Goal: Information Seeking & Learning: Learn about a topic

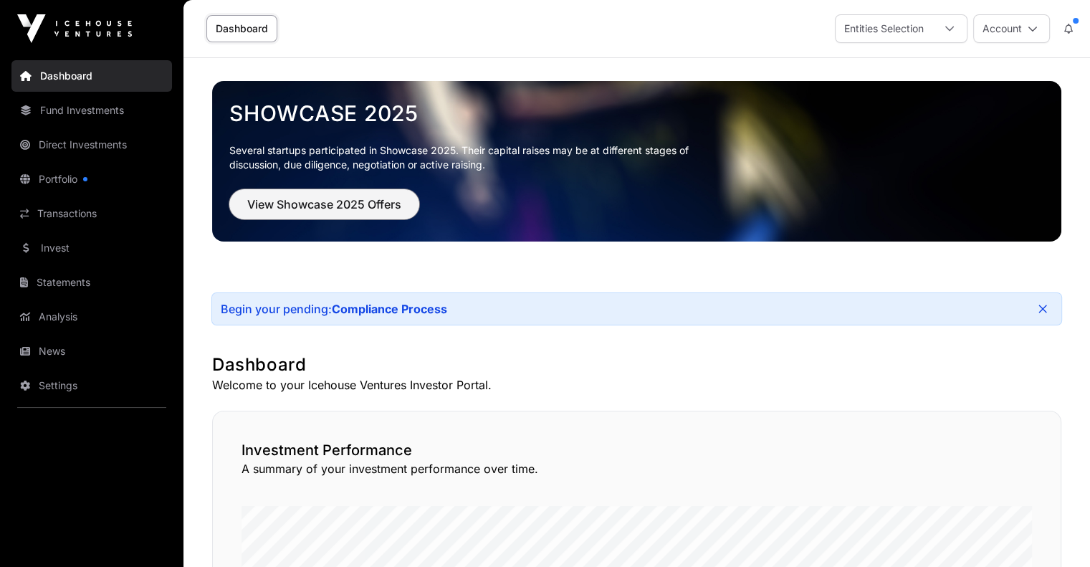
click at [261, 200] on span "View Showcase 2025 Offers" at bounding box center [324, 204] width 154 height 17
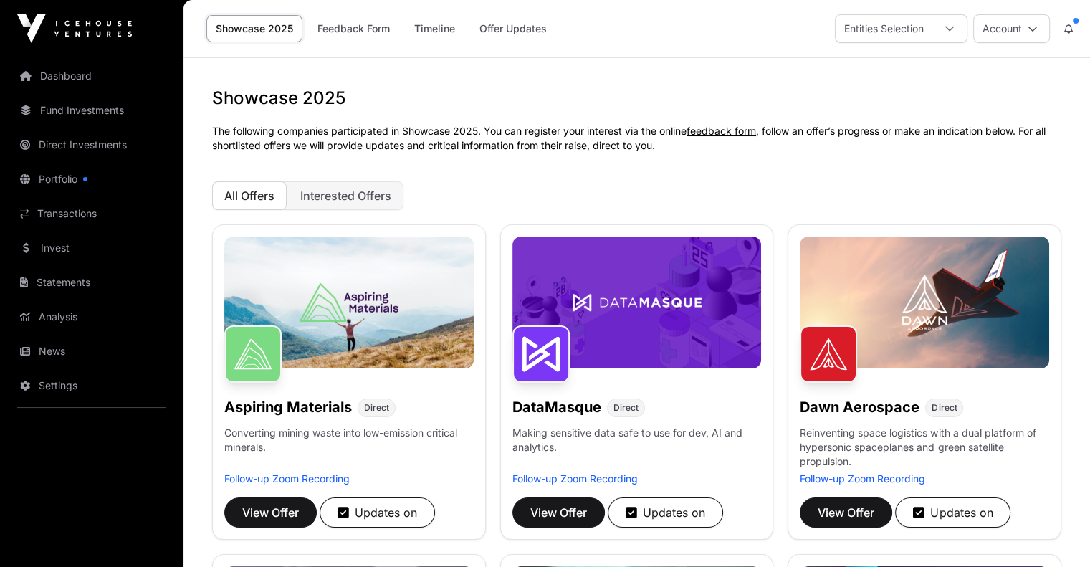
scroll to position [358, 0]
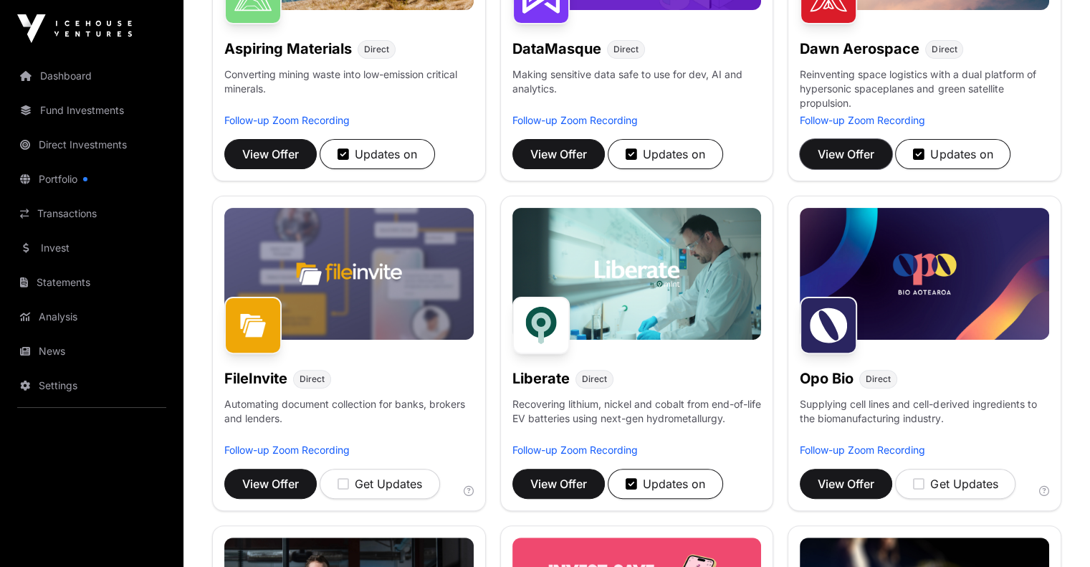
click at [841, 163] on span "View Offer" at bounding box center [846, 153] width 57 height 17
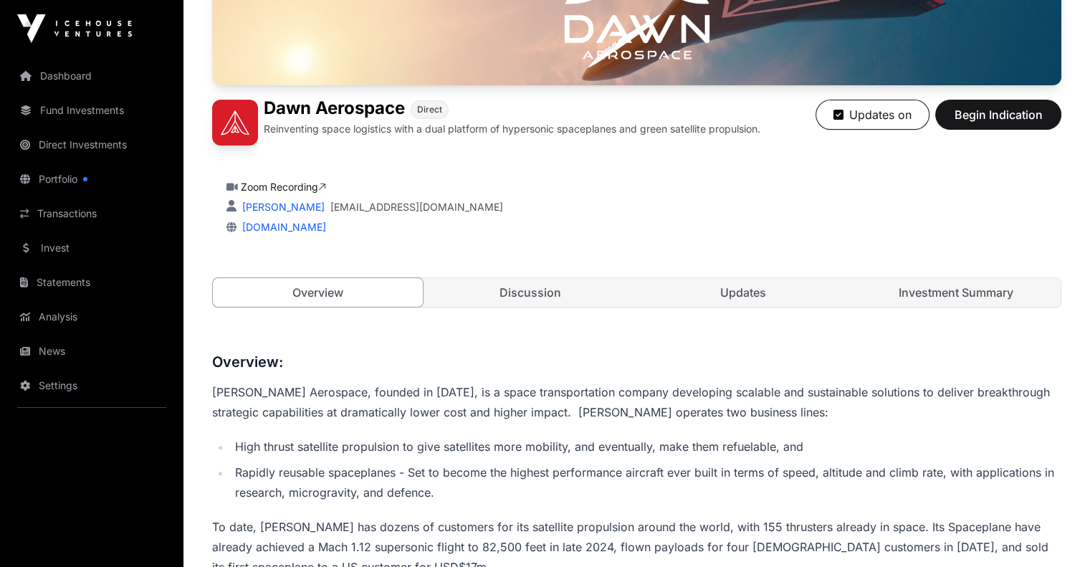
scroll to position [358, 0]
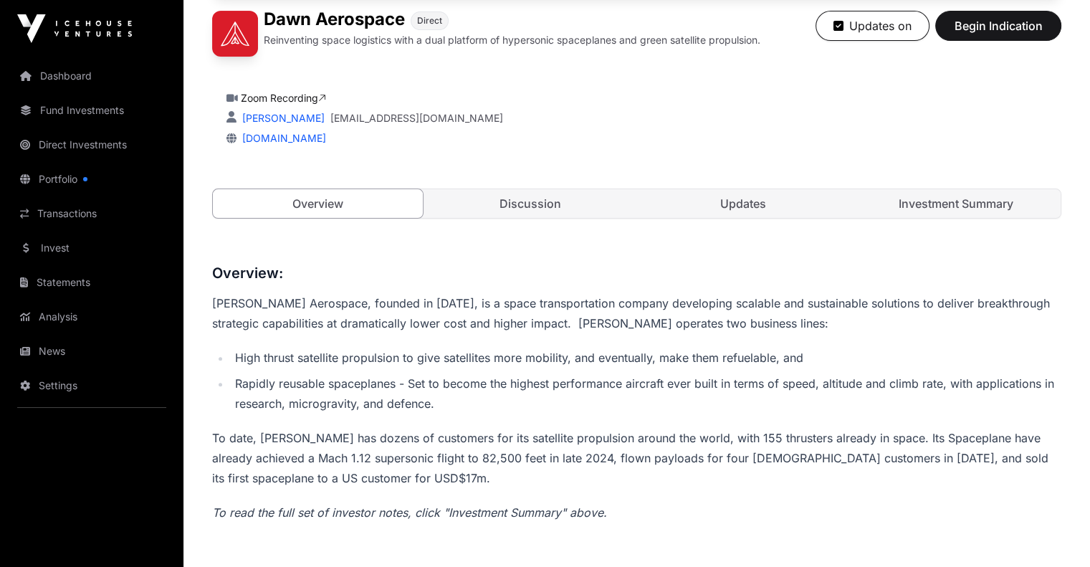
click at [742, 233] on div "[PERSON_NAME] Aerospace Direct Reinventing space logistics with a dual platform…" at bounding box center [636, 7] width 849 height 480
click at [744, 218] on link "Updates" at bounding box center [743, 203] width 210 height 29
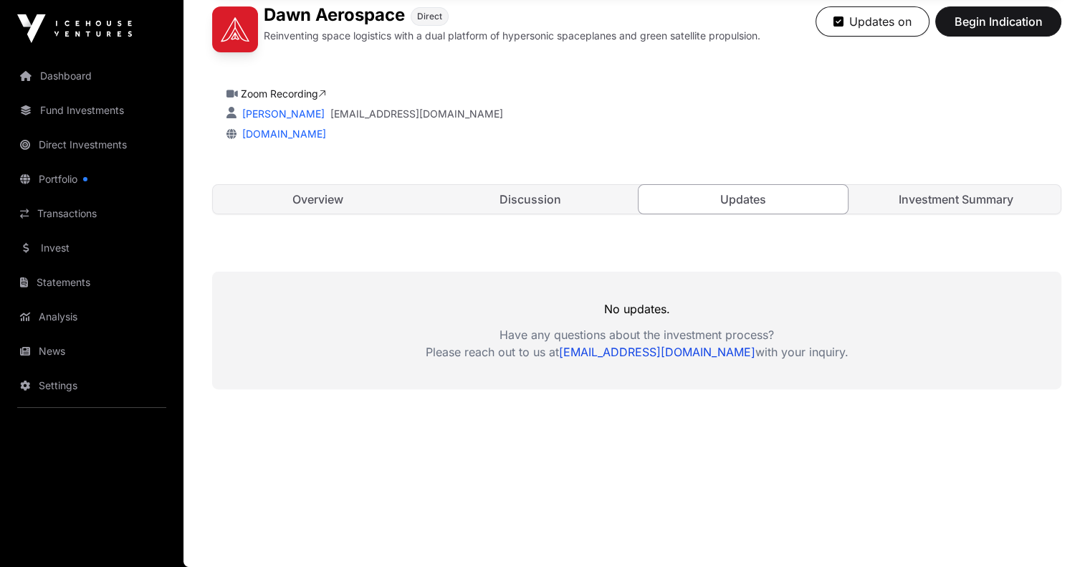
scroll to position [407, 0]
click at [318, 203] on link "Overview" at bounding box center [318, 199] width 210 height 29
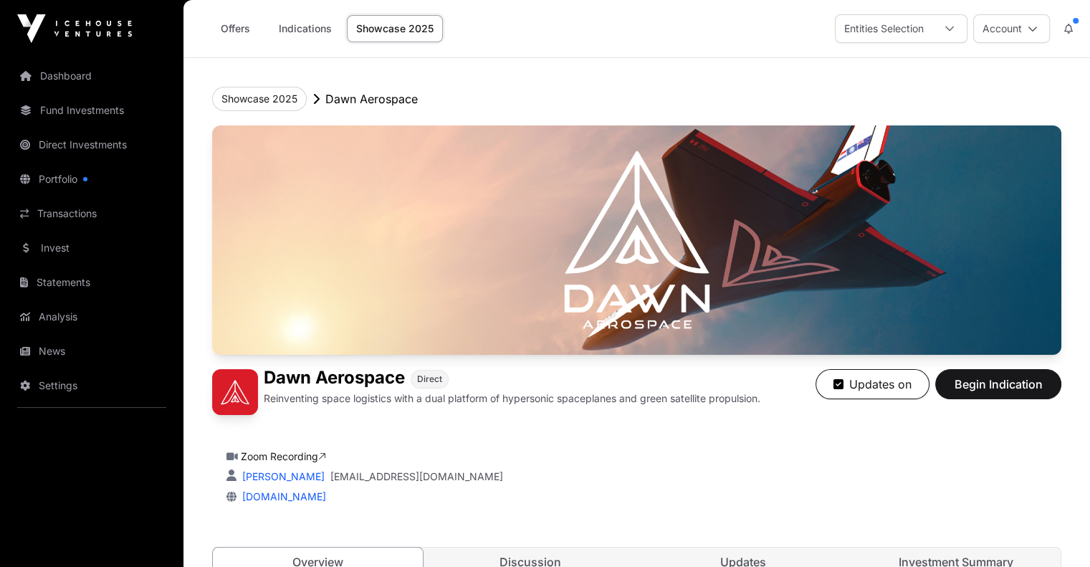
click at [64, 75] on link "Dashboard" at bounding box center [91, 76] width 161 height 32
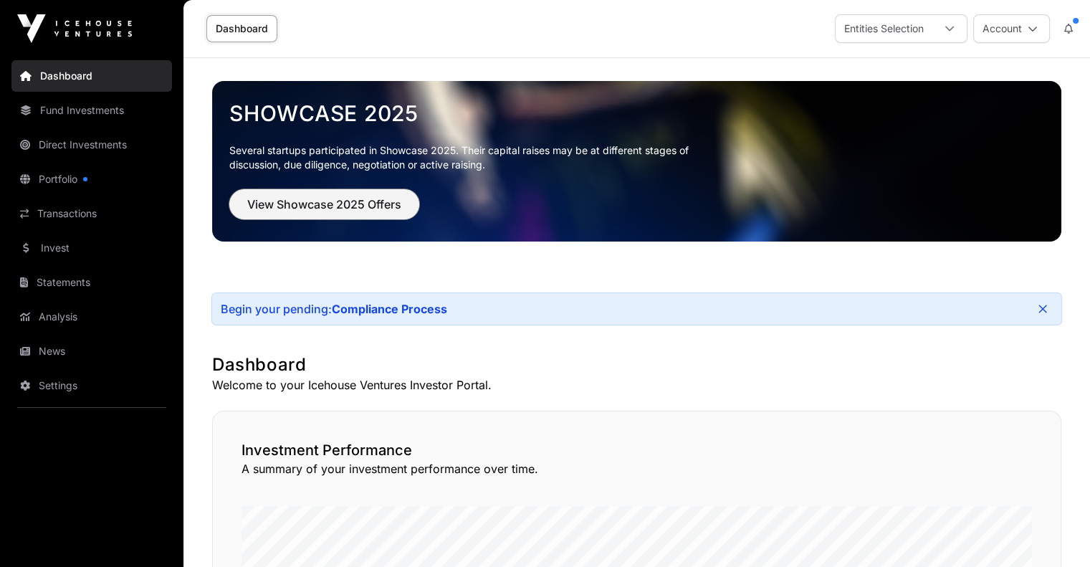
click at [379, 206] on span "View Showcase 2025 Offers" at bounding box center [324, 204] width 154 height 17
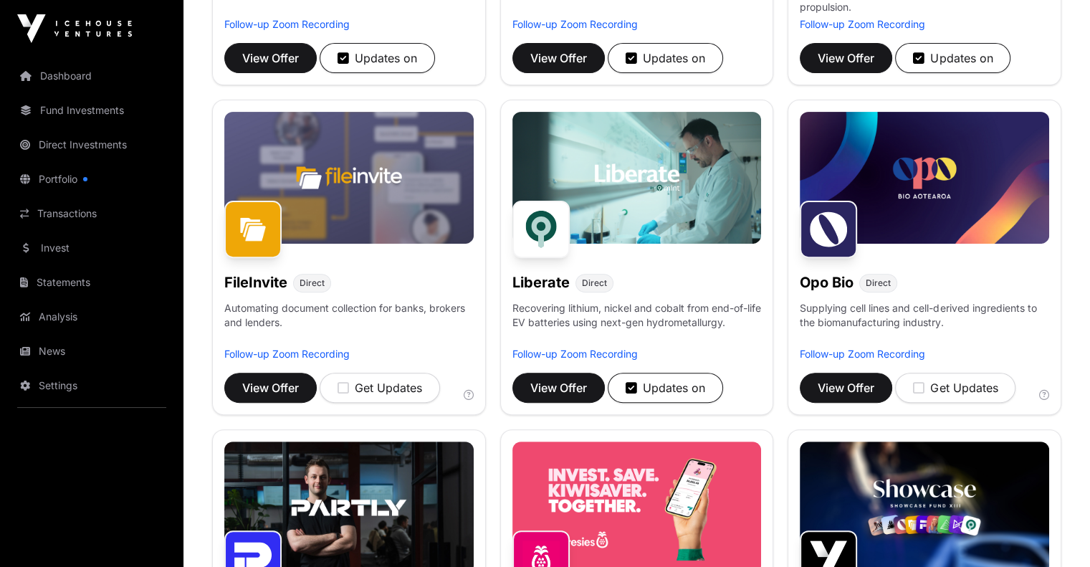
scroll to position [788, 0]
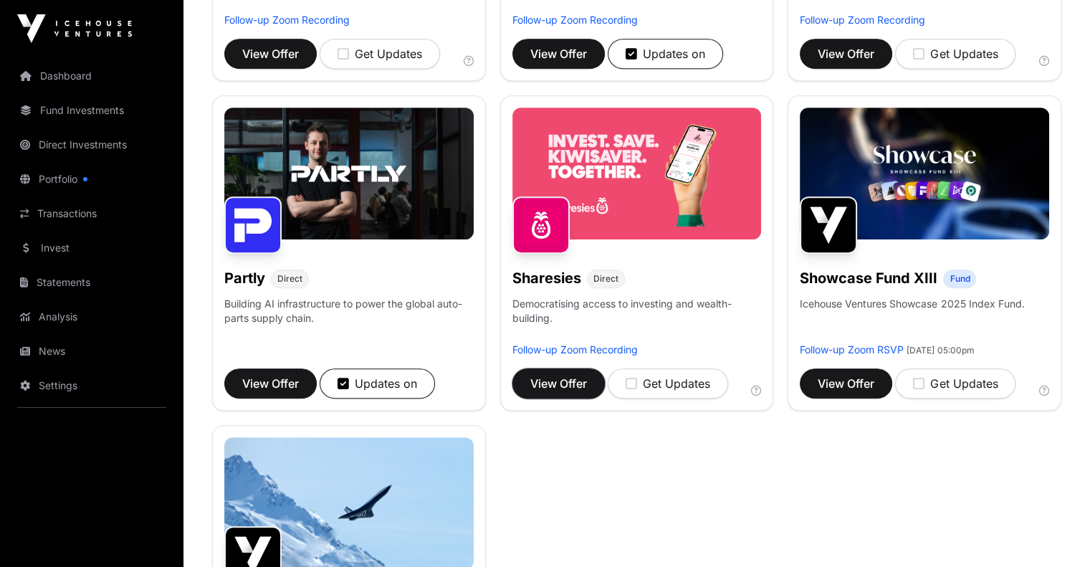
click at [578, 392] on span "View Offer" at bounding box center [558, 383] width 57 height 17
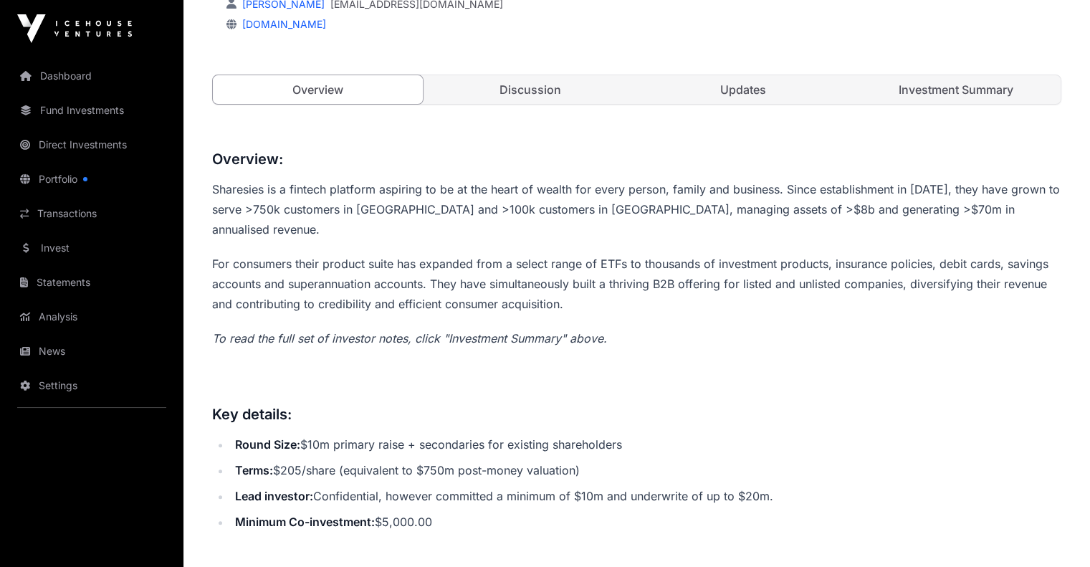
scroll to position [304, 0]
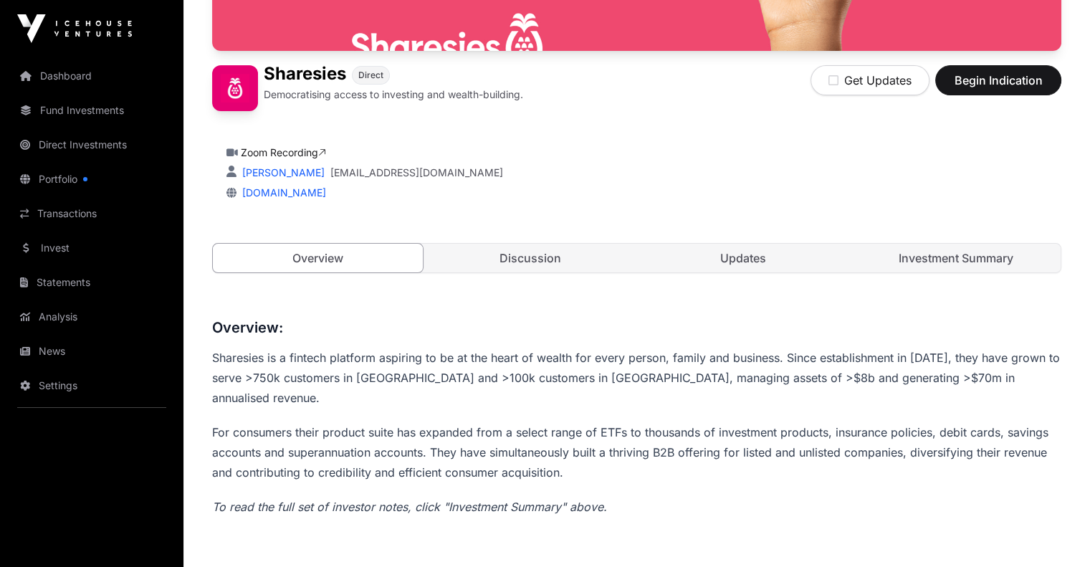
click at [556, 272] on link "Discussion" at bounding box center [531, 258] width 210 height 29
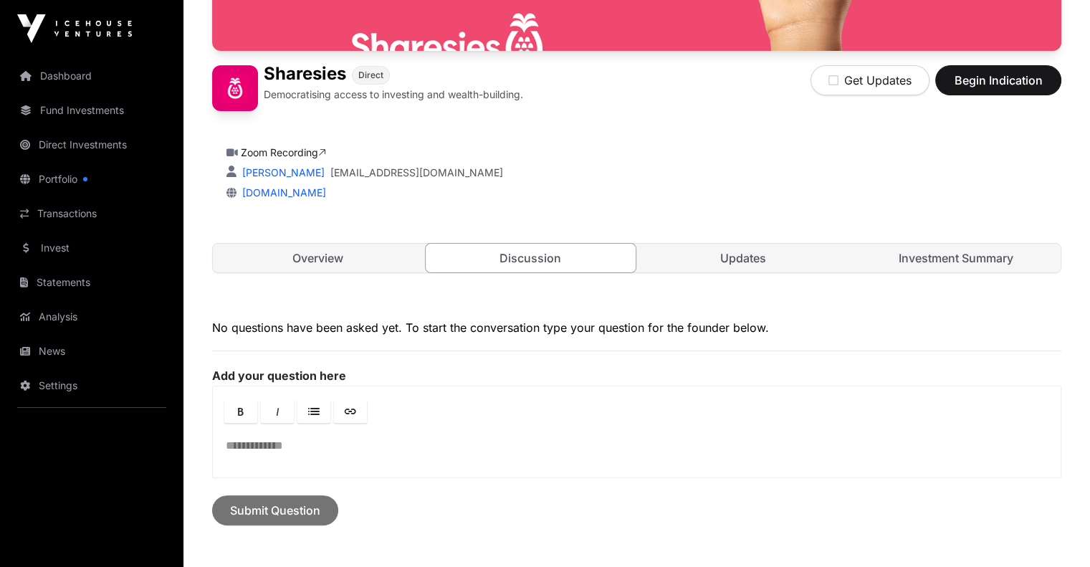
scroll to position [484, 0]
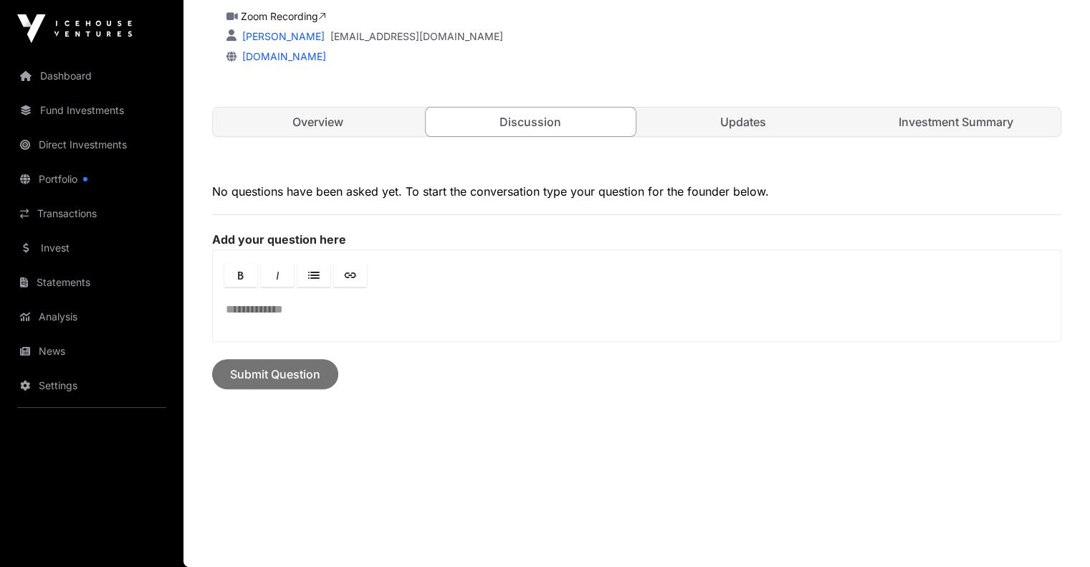
click at [740, 121] on link "Updates" at bounding box center [743, 121] width 210 height 29
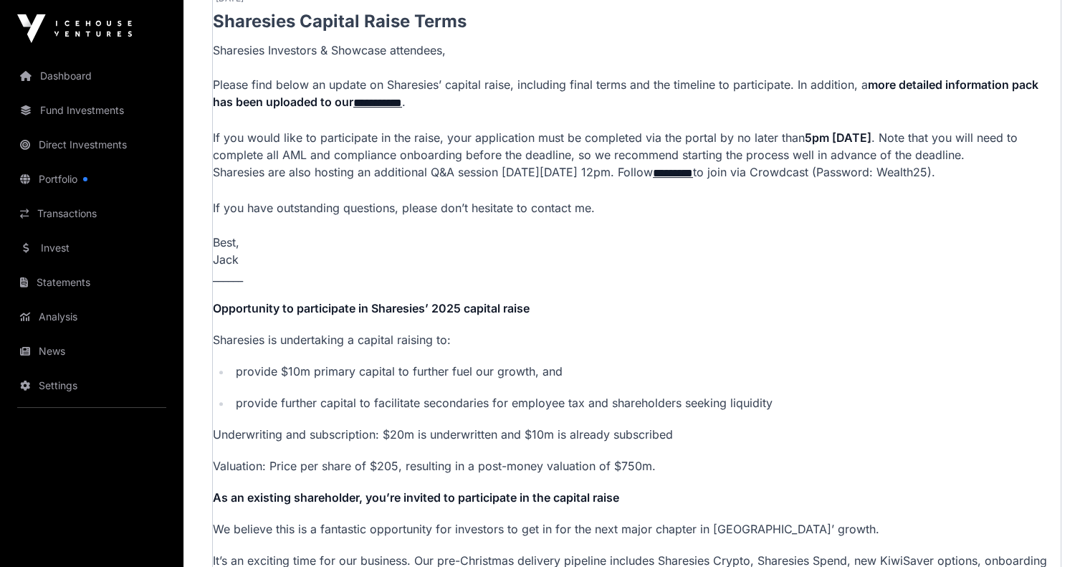
scroll to position [340, 0]
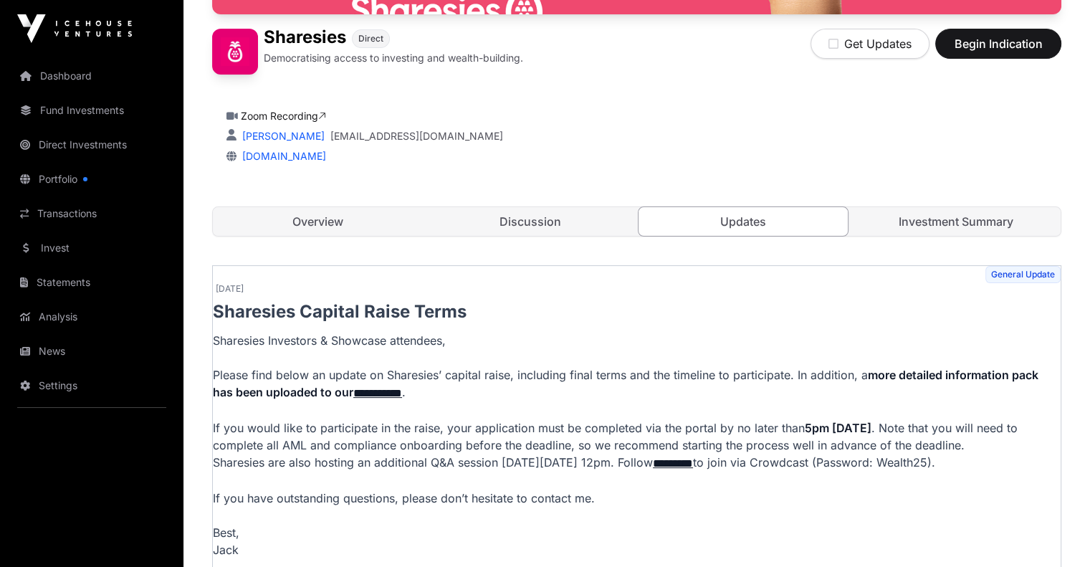
click at [954, 236] on link "Investment Summary" at bounding box center [956, 221] width 210 height 29
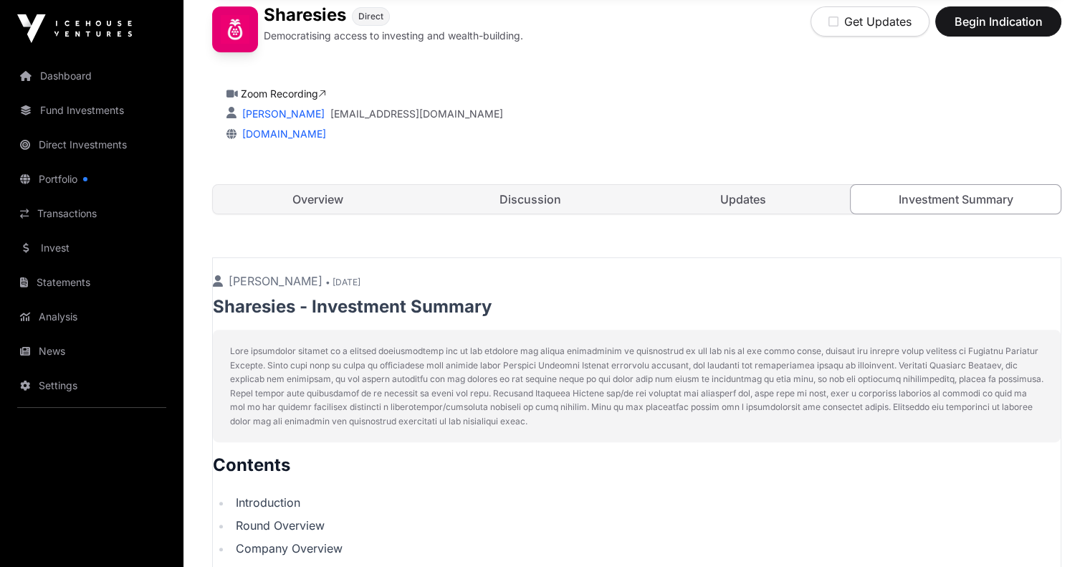
scroll to position [197, 0]
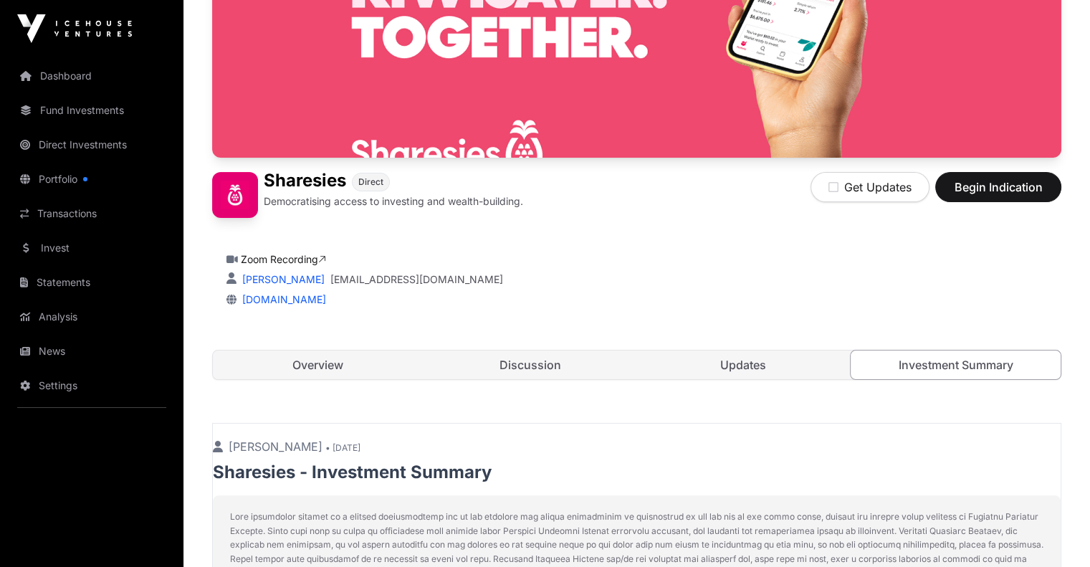
click at [319, 379] on link "Overview" at bounding box center [318, 364] width 210 height 29
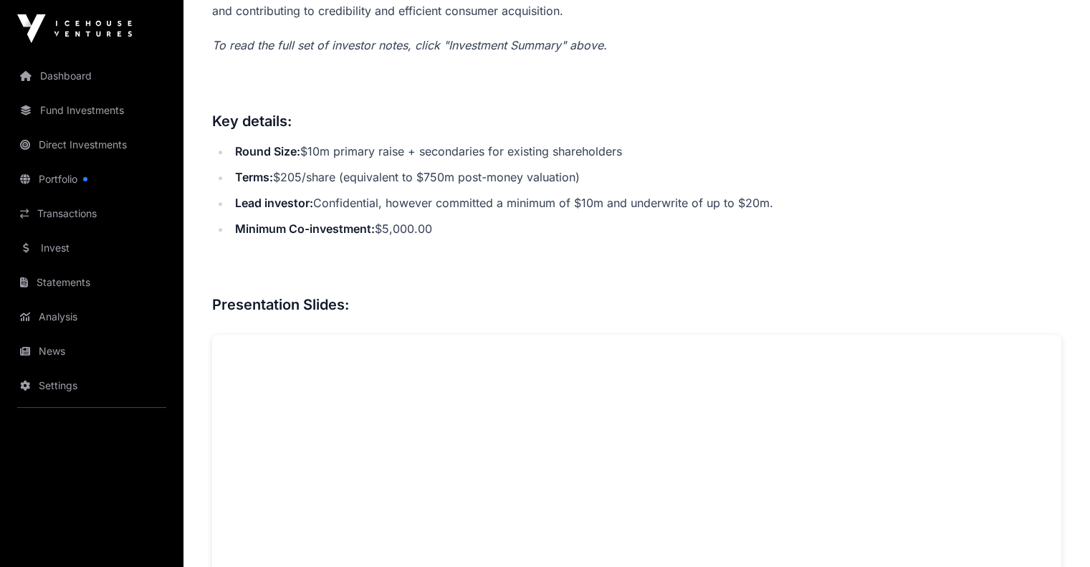
scroll to position [627, 0]
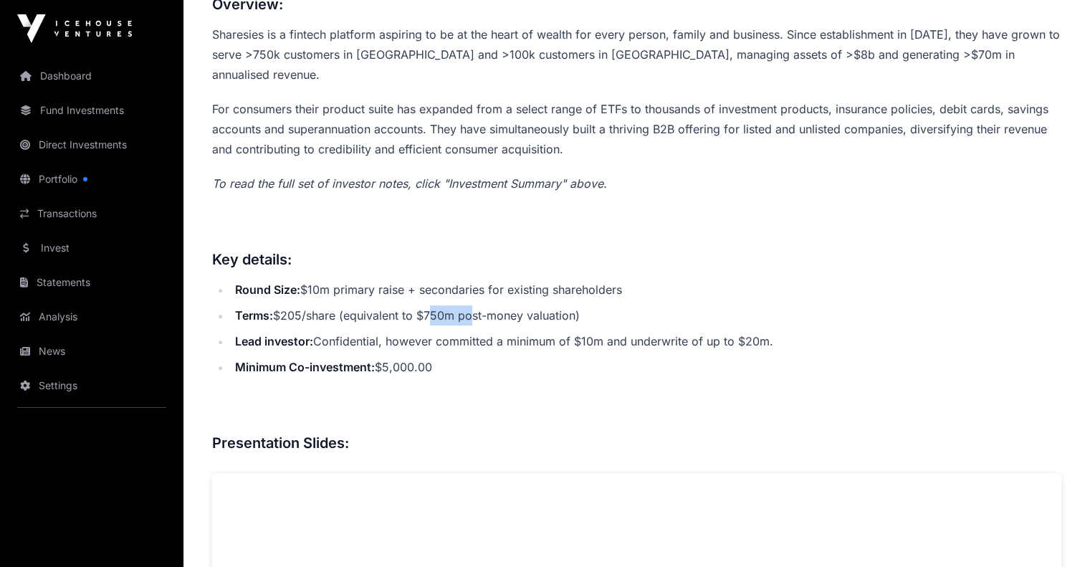
drag, startPoint x: 432, startPoint y: 340, endPoint x: 497, endPoint y: 348, distance: 65.0
click at [497, 325] on li "Terms: $205/share (equivalent to $750m post-money valuation)" at bounding box center [646, 315] width 831 height 20
click at [488, 377] on li "Minimum Co-investment: $5,000.00" at bounding box center [646, 367] width 831 height 20
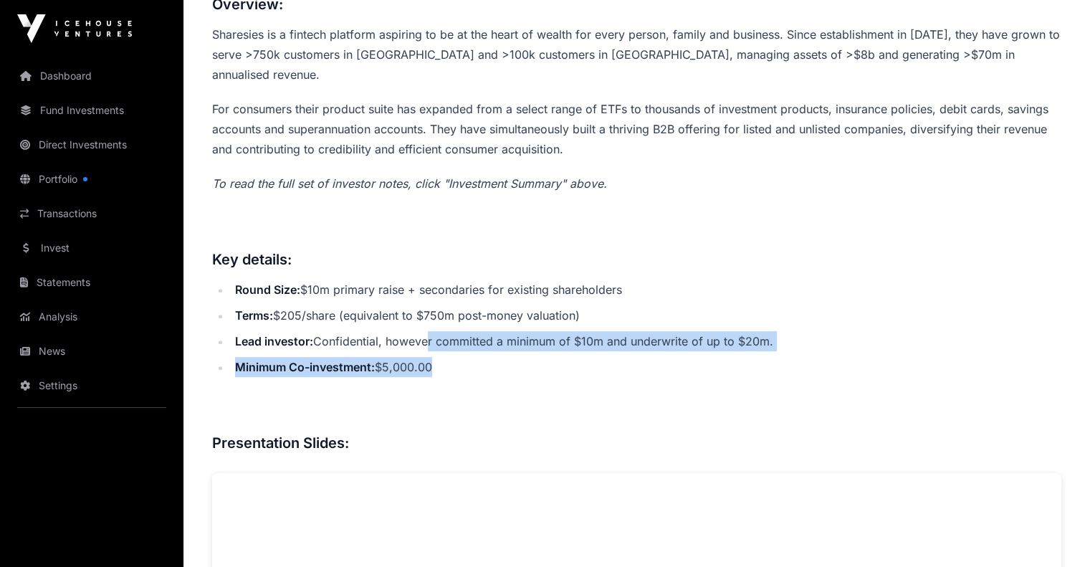
drag, startPoint x: 430, startPoint y: 368, endPoint x: 717, endPoint y: 384, distance: 287.8
click at [716, 377] on ul "Round Size: $10m primary raise + secondaries for existing shareholders Terms: $…" at bounding box center [636, 327] width 849 height 97
click at [734, 377] on li "Minimum Co-investment: $5,000.00" at bounding box center [646, 367] width 831 height 20
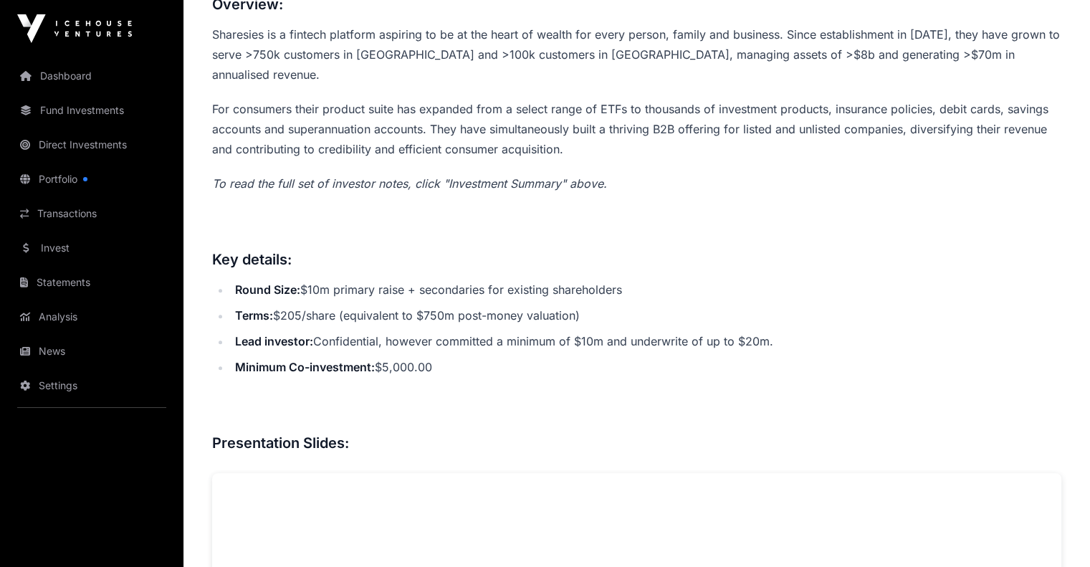
click at [634, 327] on ul "Round Size: $10m primary raise + secondaries for existing shareholders Terms: $…" at bounding box center [636, 327] width 849 height 97
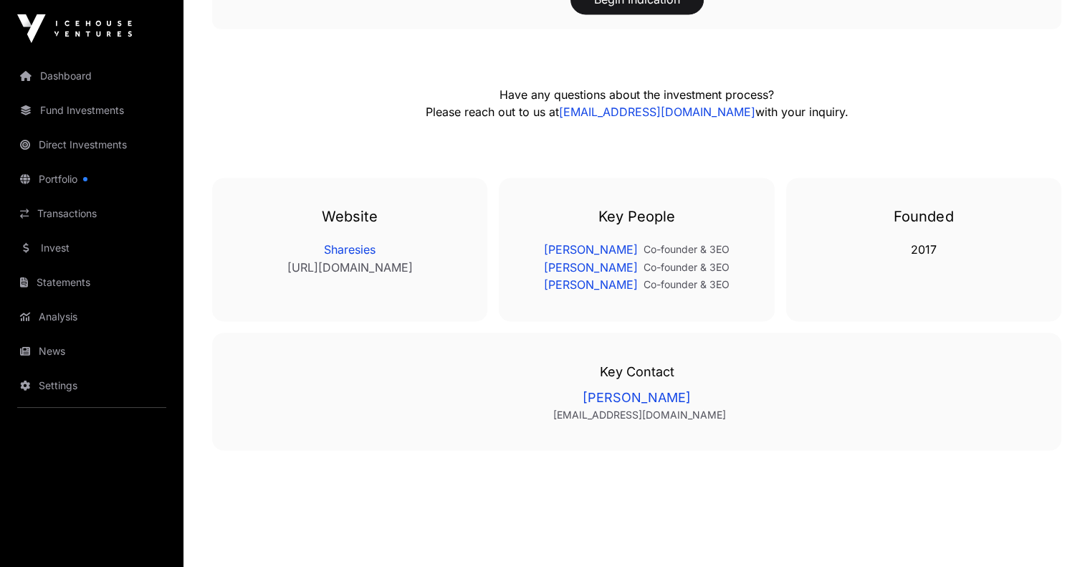
scroll to position [2525, 0]
